Goal: Obtain resource: Obtain resource

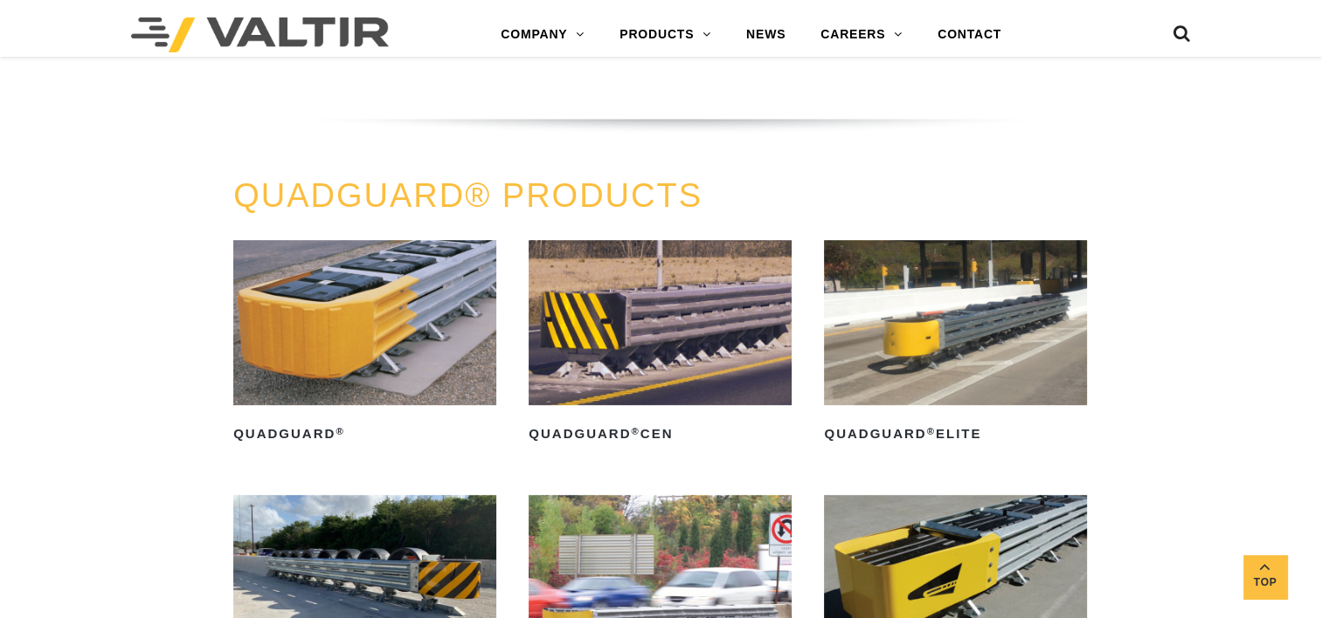
click at [994, 417] on link "QuadGuard ® Elite" at bounding box center [955, 344] width 263 height 208
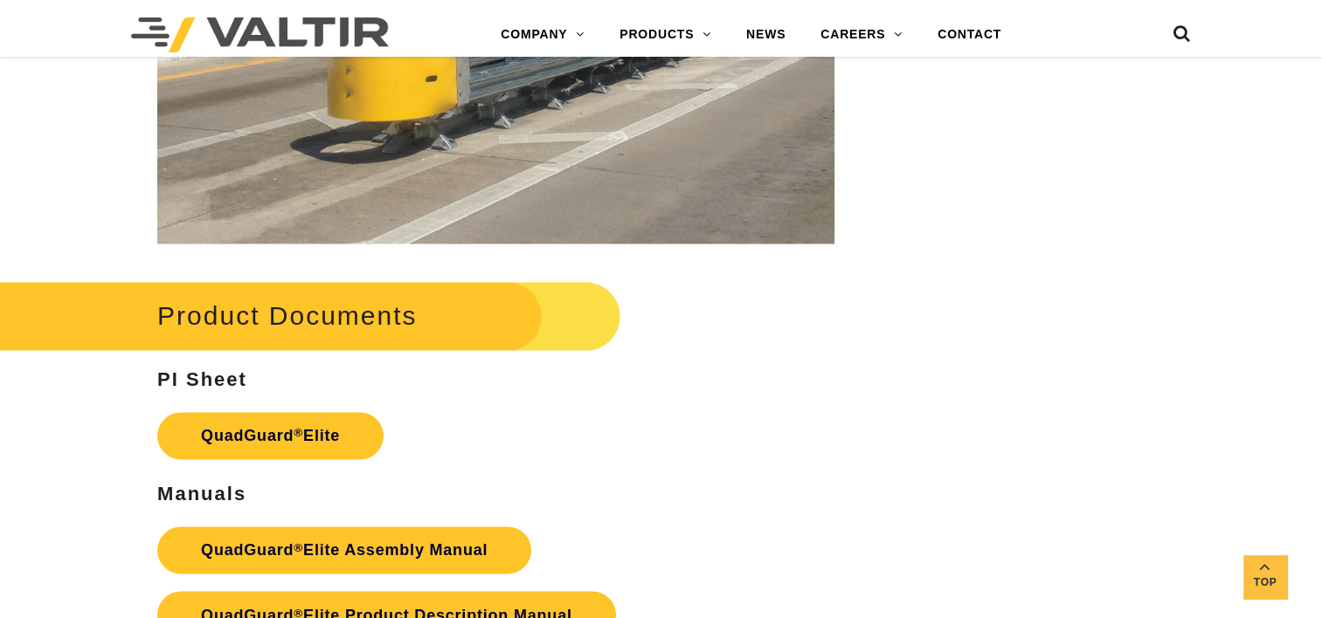
scroll to position [3145, 0]
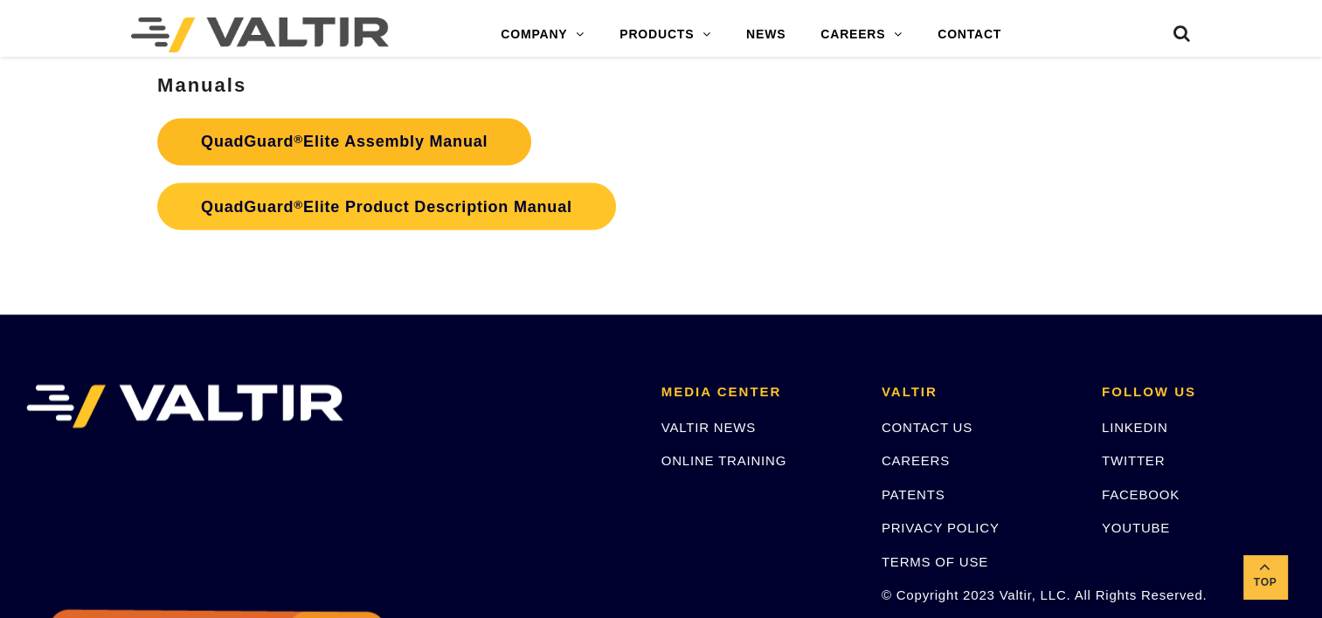
click at [455, 141] on link "QuadGuard ® Elite Assembly Manual" at bounding box center [344, 141] width 374 height 47
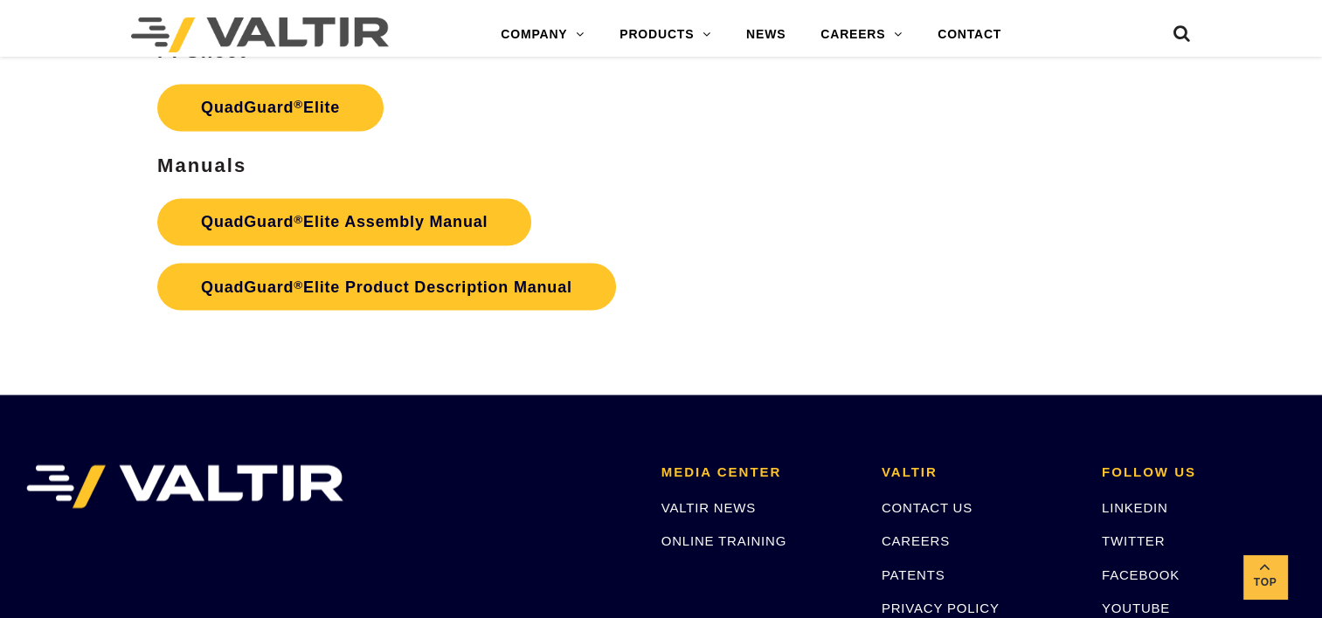
scroll to position [2970, 0]
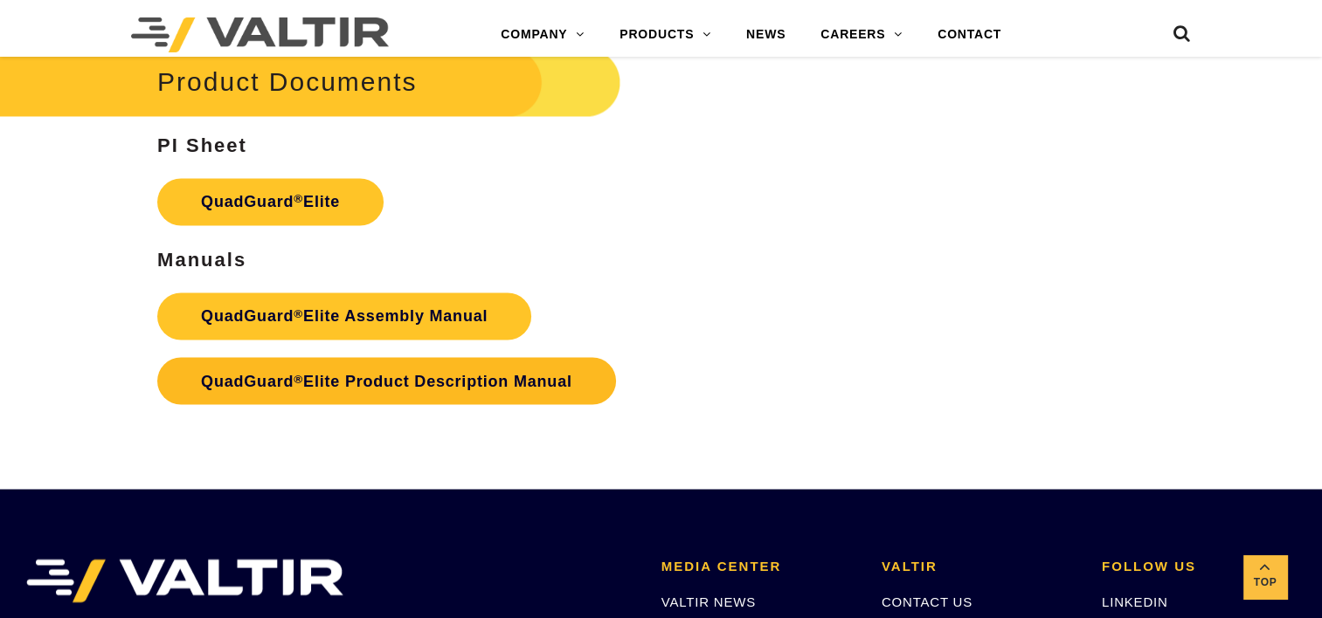
click at [451, 389] on link "QuadGuard ® Elite Product Description Manual" at bounding box center [386, 380] width 459 height 47
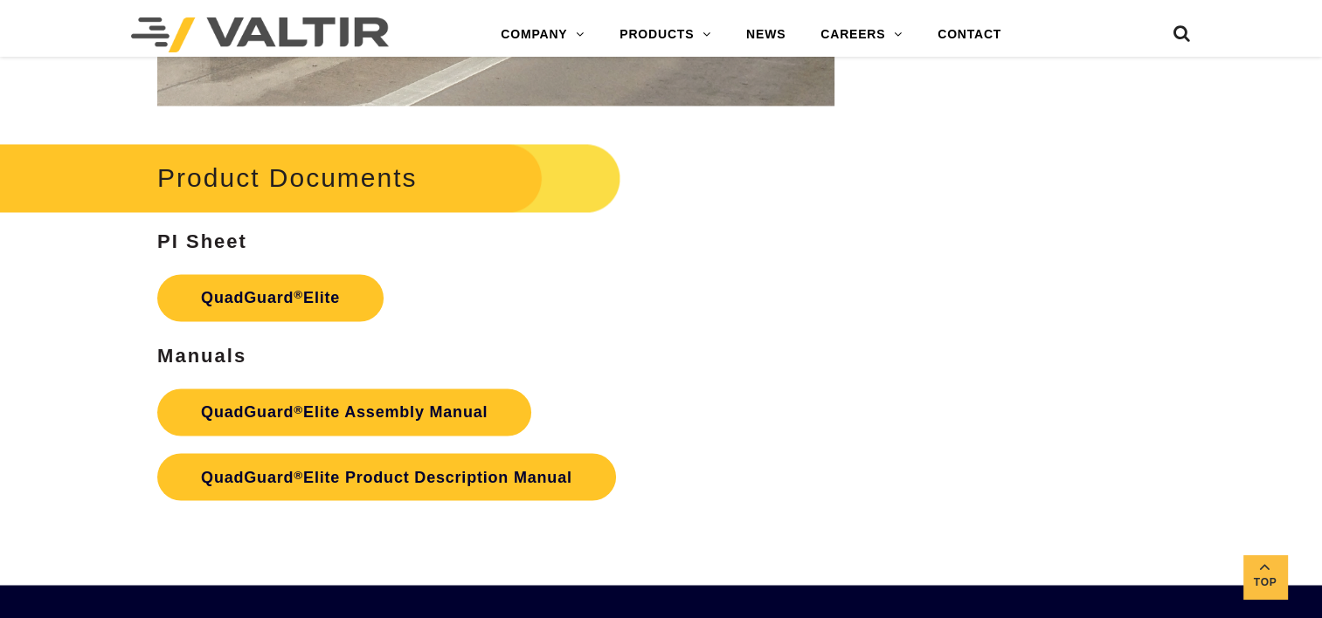
scroll to position [2883, 0]
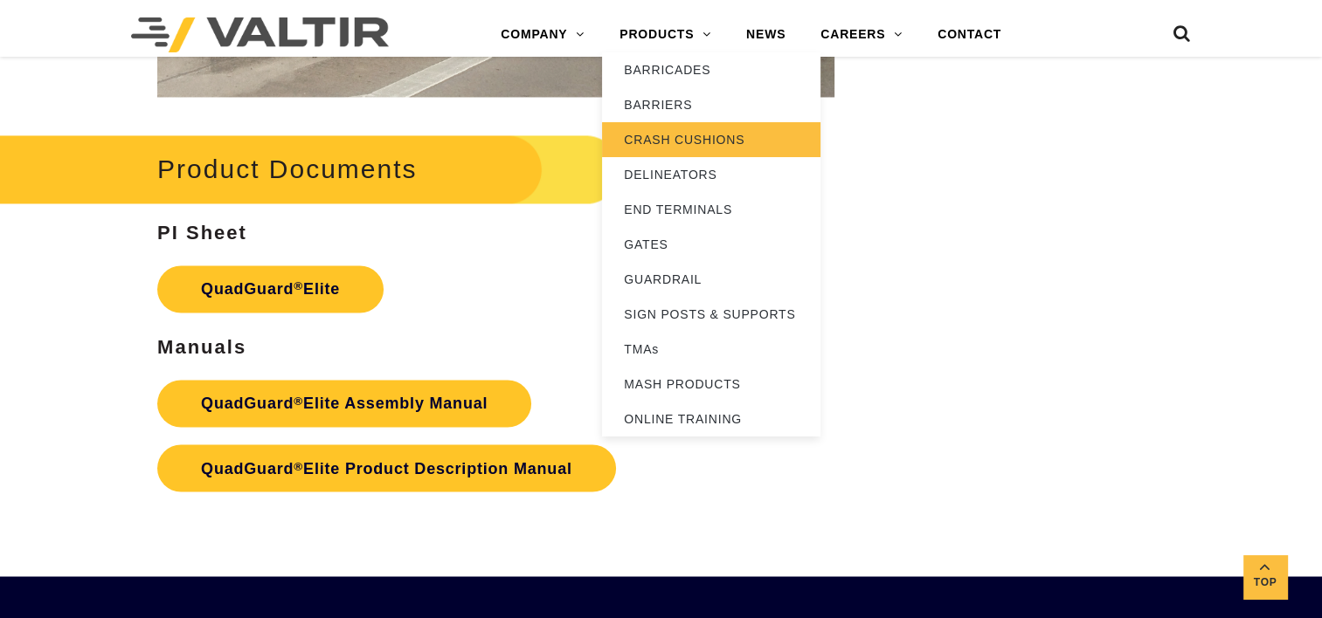
click at [706, 147] on link "CRASH CUSHIONS" at bounding box center [711, 139] width 218 height 35
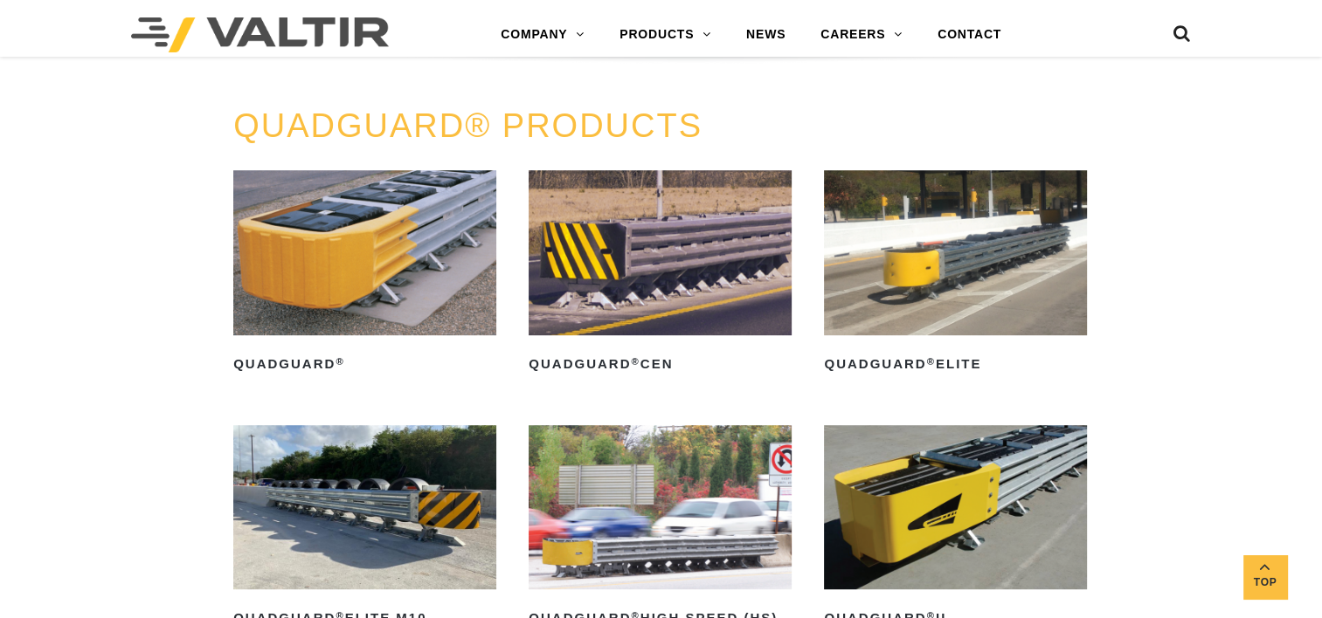
scroll to position [1048, 0]
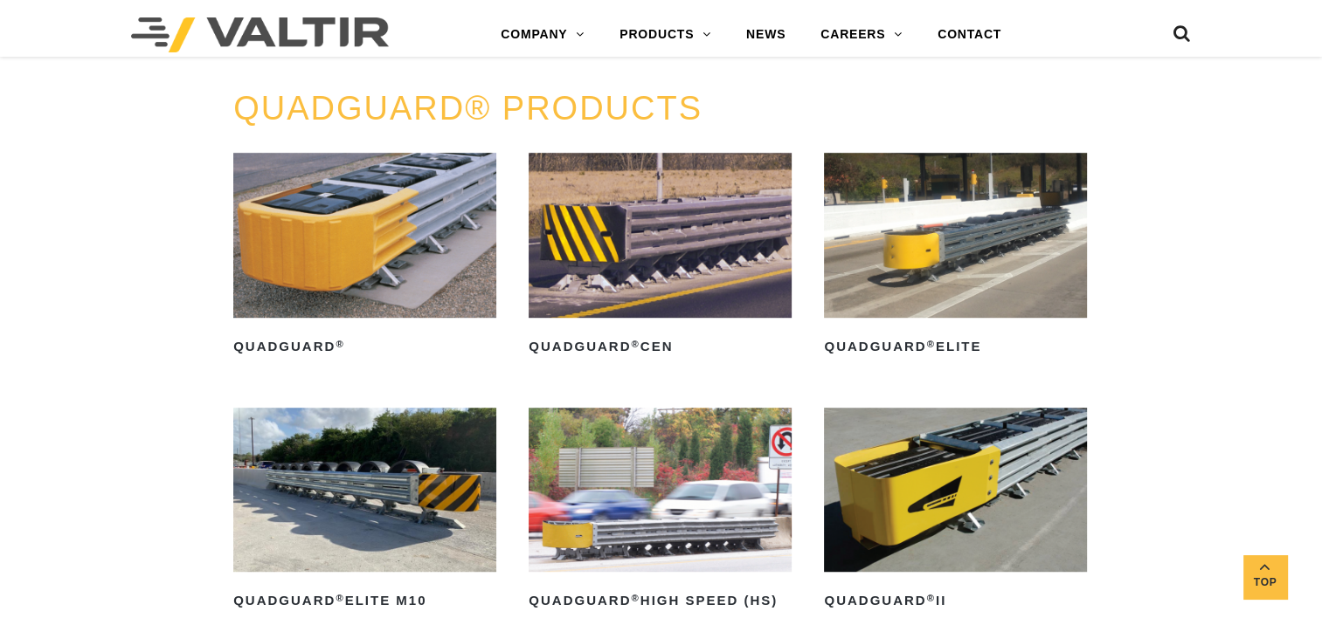
click at [950, 283] on img at bounding box center [955, 235] width 263 height 164
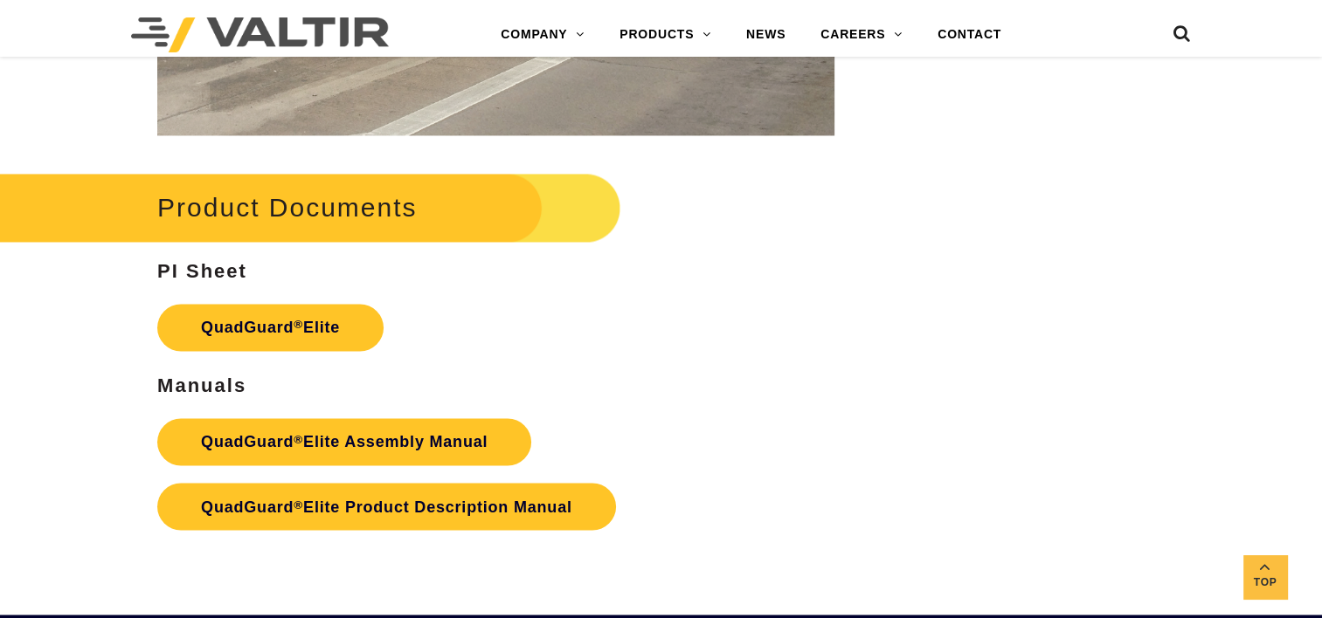
scroll to position [2841, 0]
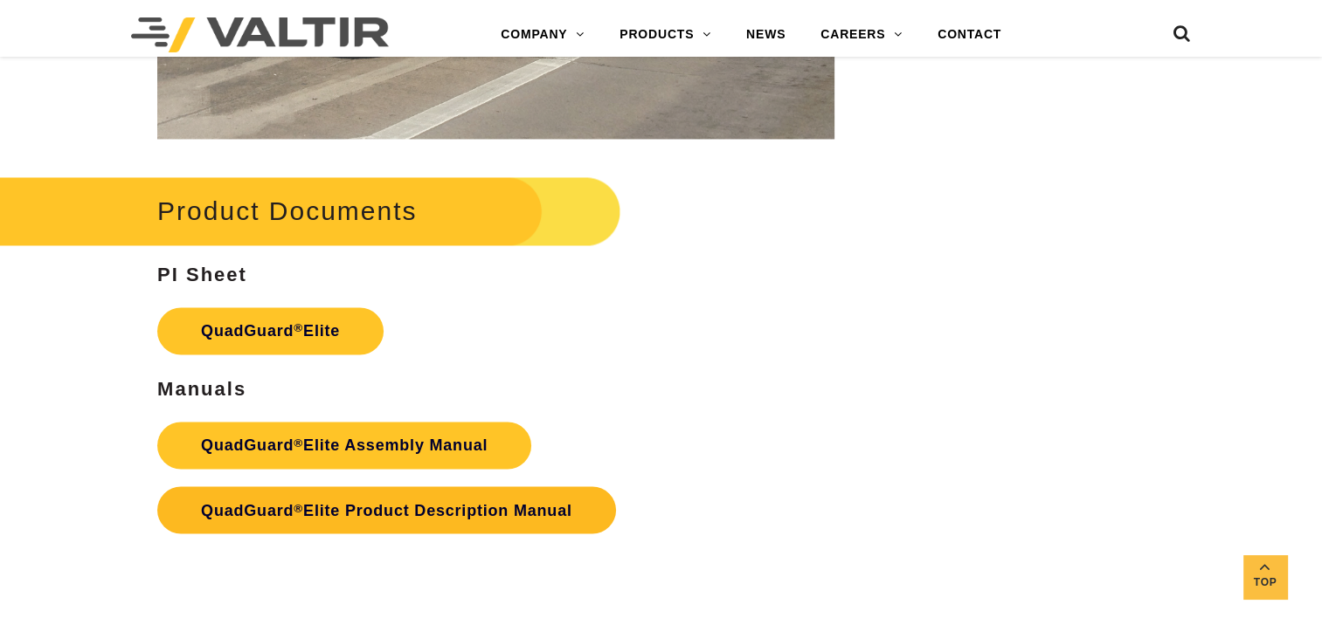
click at [405, 520] on link "QuadGuard ® Elite Product Description Manual" at bounding box center [386, 510] width 459 height 47
